Goal: Check status

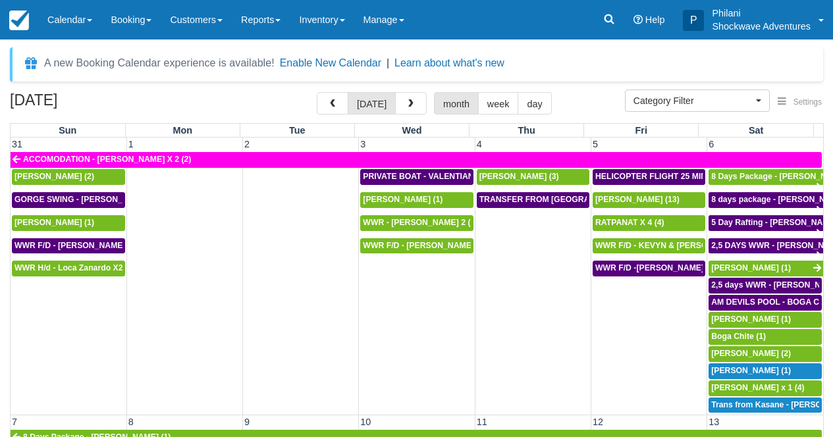
select select
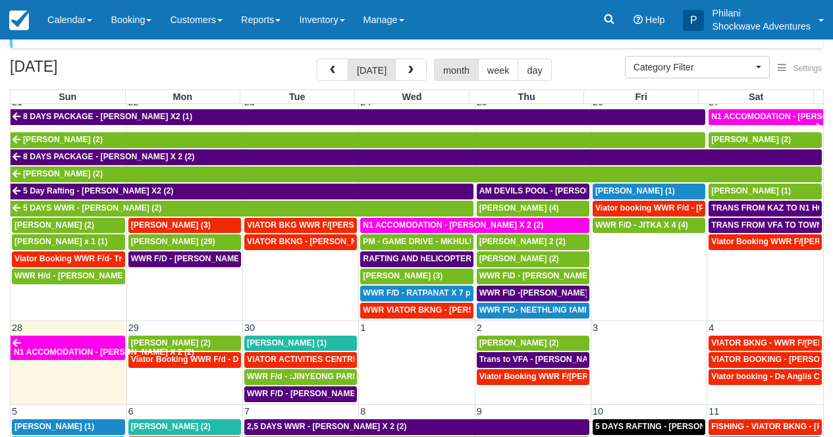
scroll to position [63, 0]
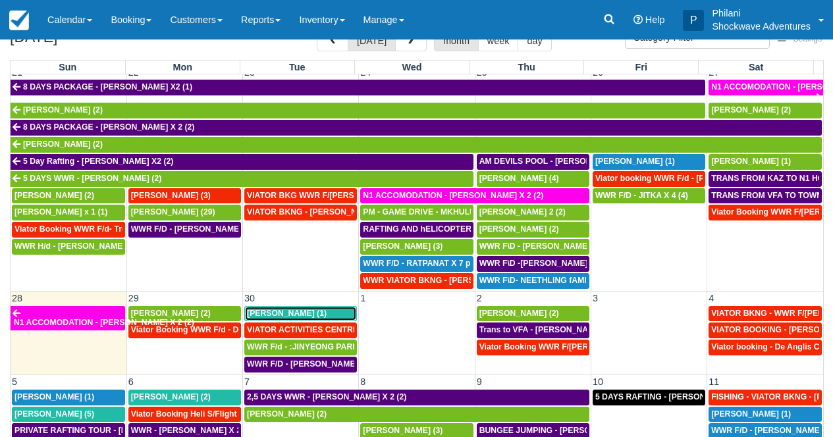
click at [298, 317] on span "[PERSON_NAME] (1)" at bounding box center [287, 313] width 80 height 9
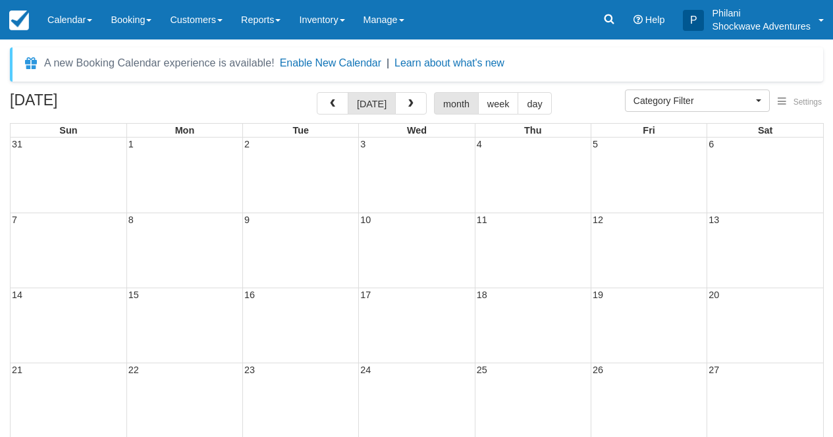
select select
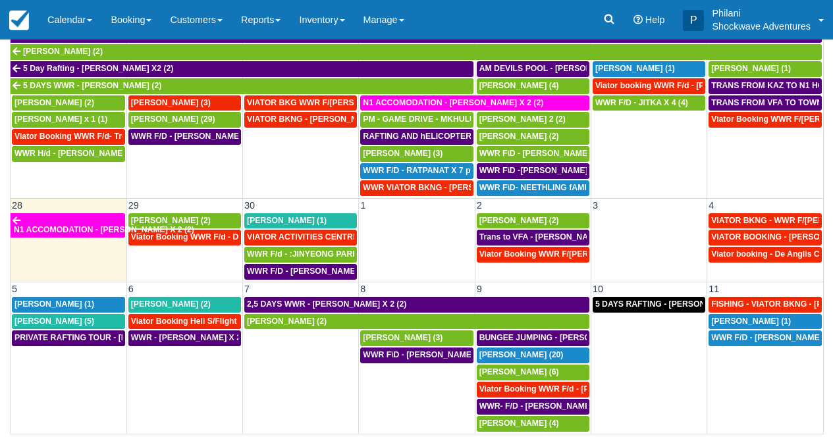
scroll to position [157, 0]
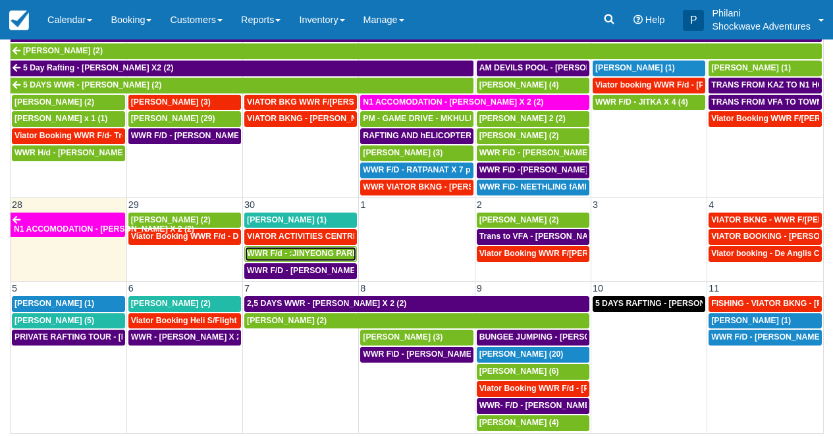
click at [315, 258] on span "WWR F/d - :JINYEONG PARK X 4 (4)" at bounding box center [316, 253] width 138 height 9
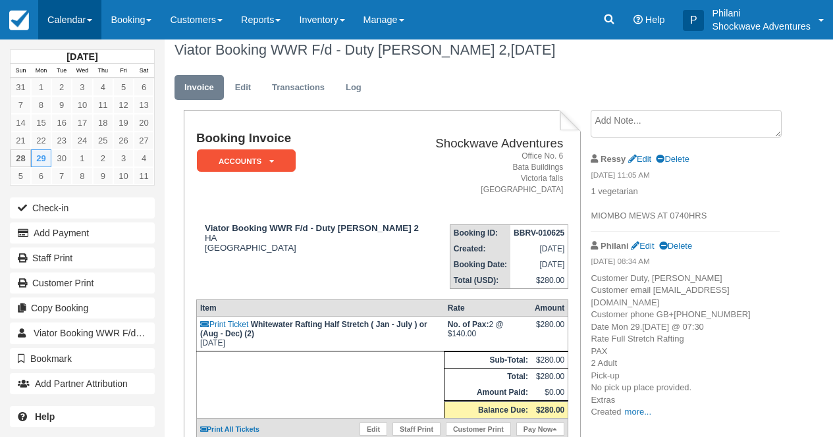
scroll to position [11, 0]
click at [86, 21] on link "Calendar" at bounding box center [69, 20] width 63 height 40
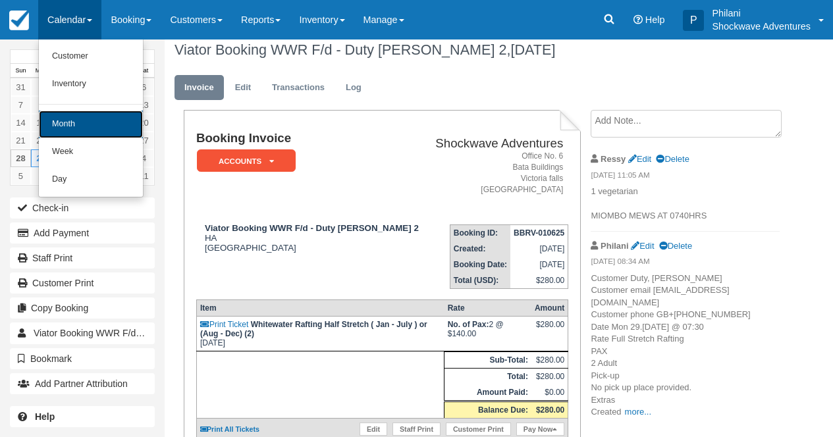
click at [99, 127] on link "Month" at bounding box center [91, 125] width 104 height 28
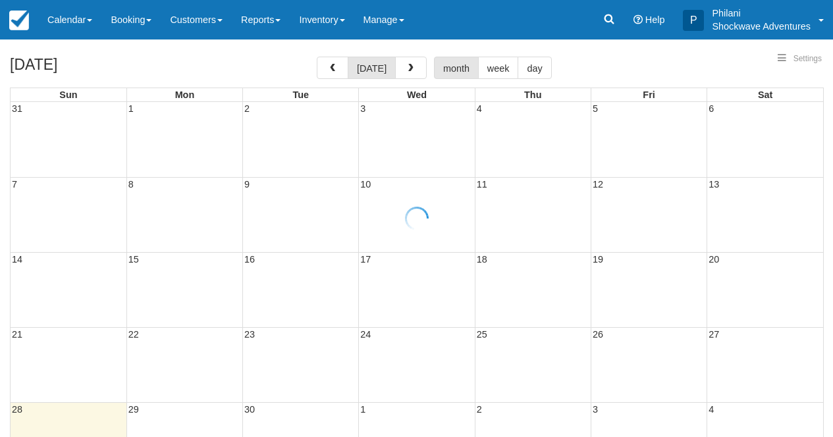
select select
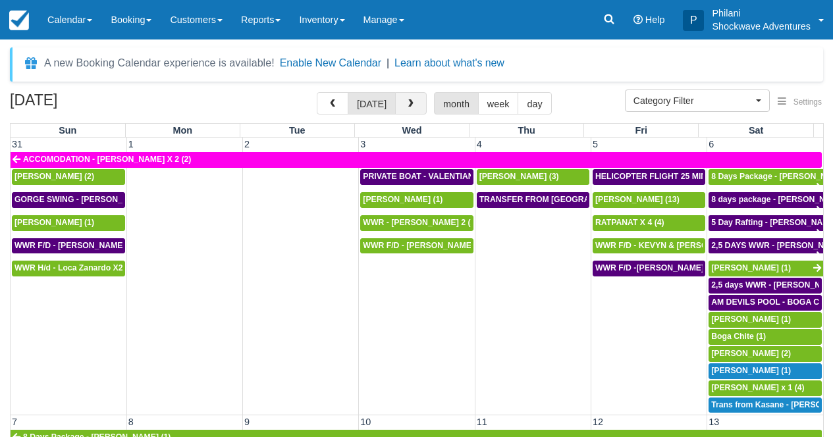
click at [410, 106] on span "button" at bounding box center [410, 103] width 9 height 9
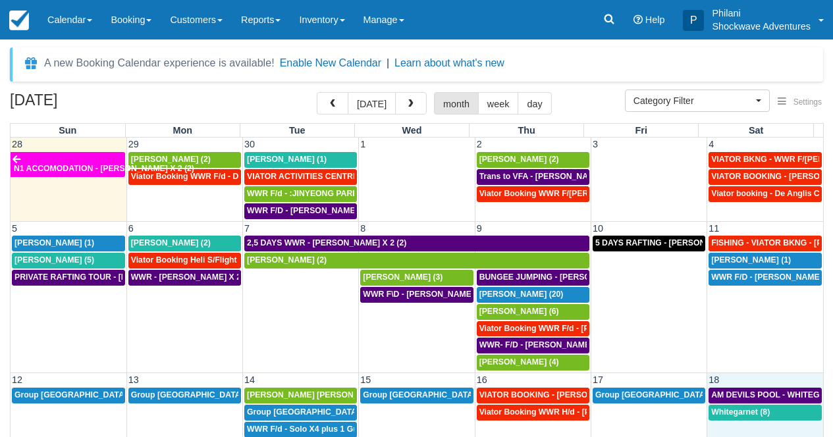
click at [802, 427] on td "Whitegarnet (8)" at bounding box center [765, 438] width 116 height 68
